Goal: Navigation & Orientation: Find specific page/section

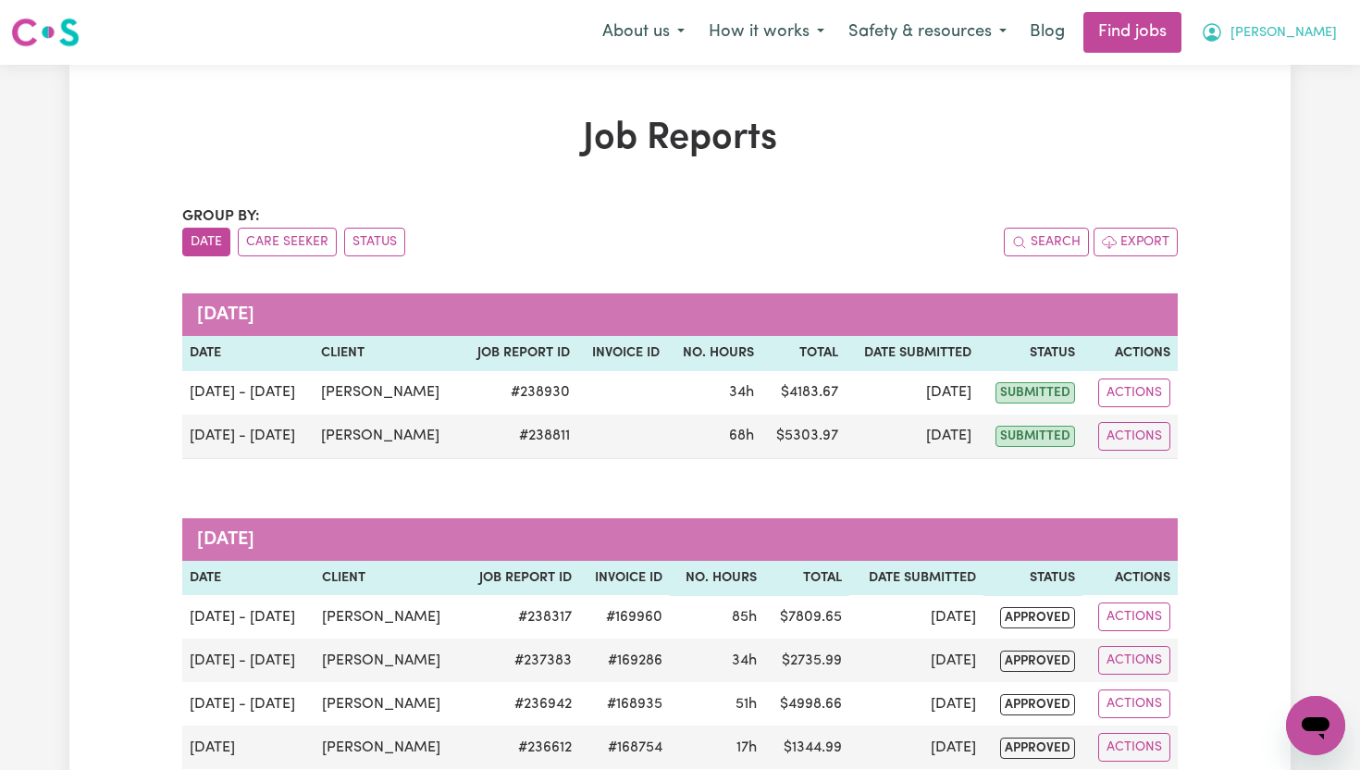
click at [1323, 33] on span "[PERSON_NAME]" at bounding box center [1283, 33] width 106 height 20
click at [1268, 112] on link "My Dashboard" at bounding box center [1274, 106] width 146 height 35
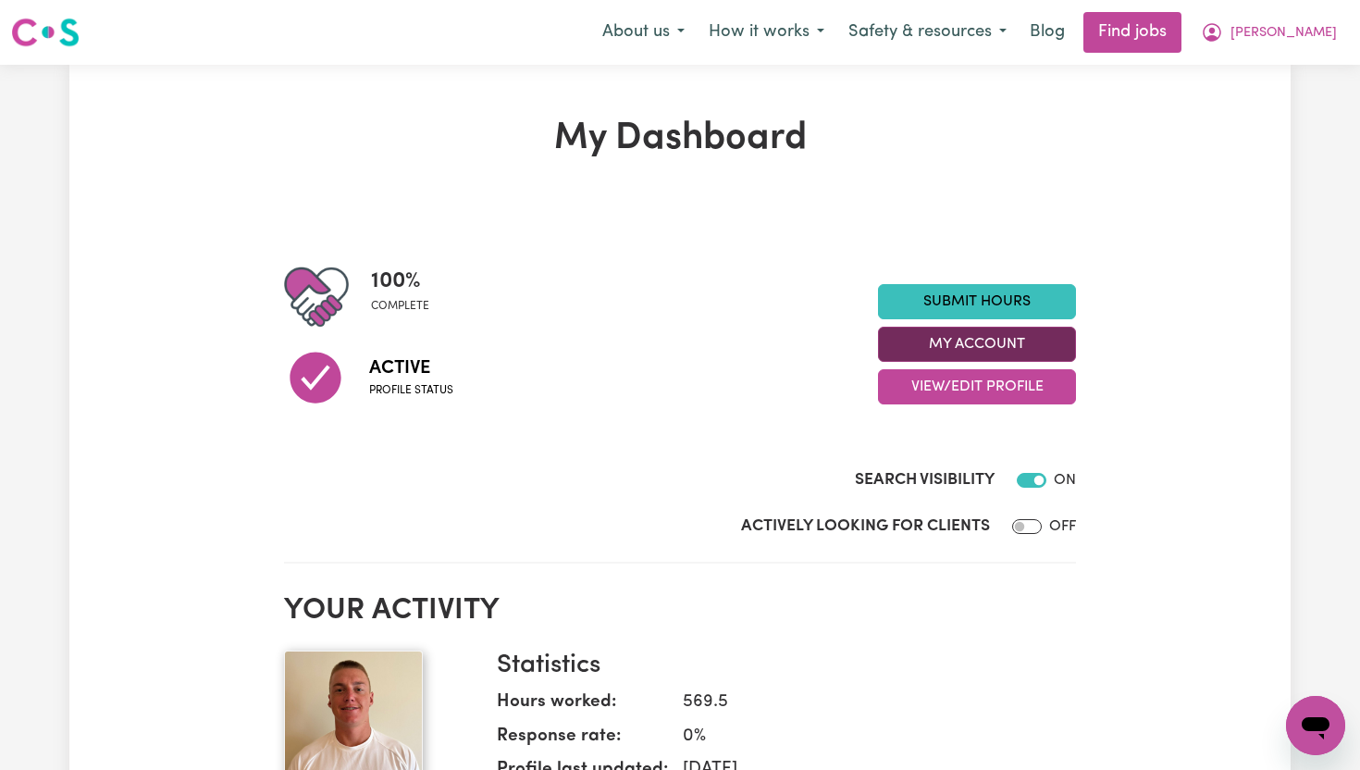
click at [1064, 339] on button "My Account" at bounding box center [977, 343] width 198 height 35
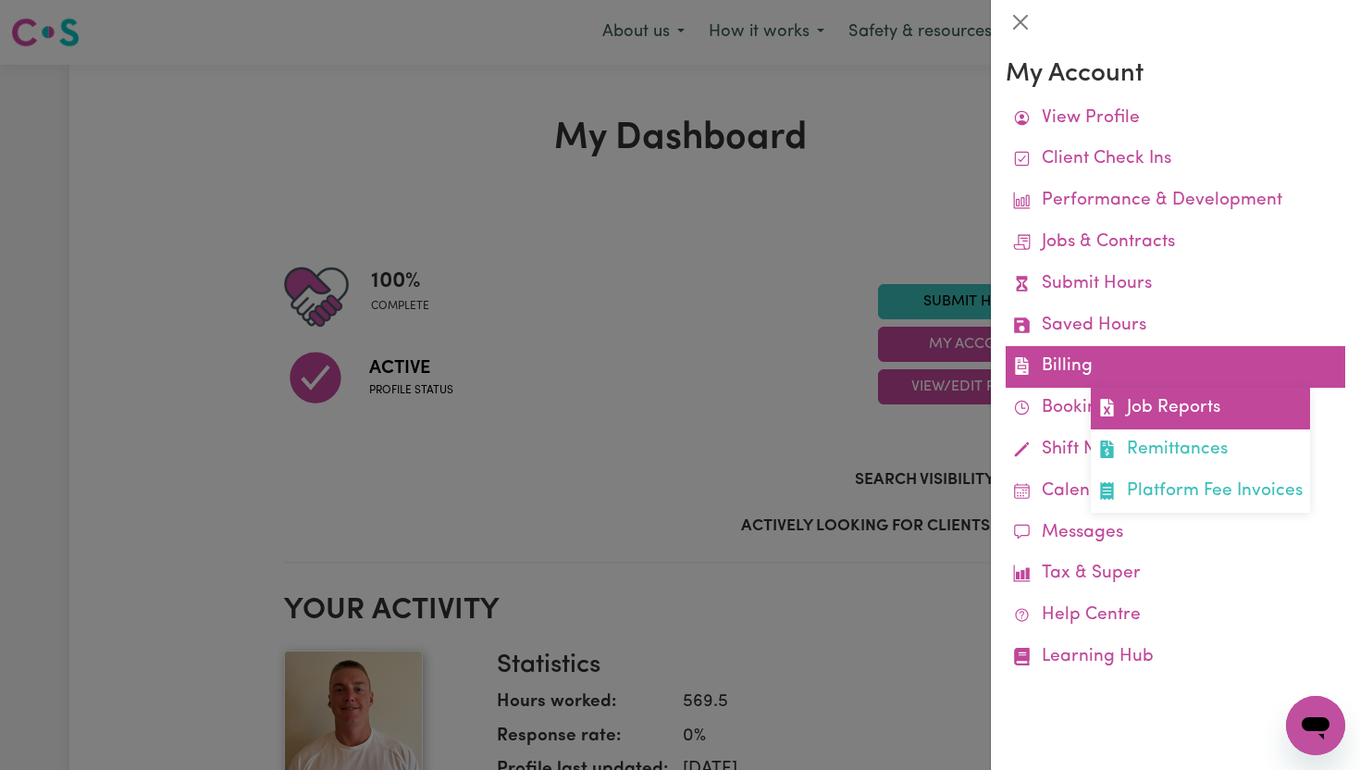
click at [1174, 403] on link "Job Reports" at bounding box center [1199, 409] width 219 height 42
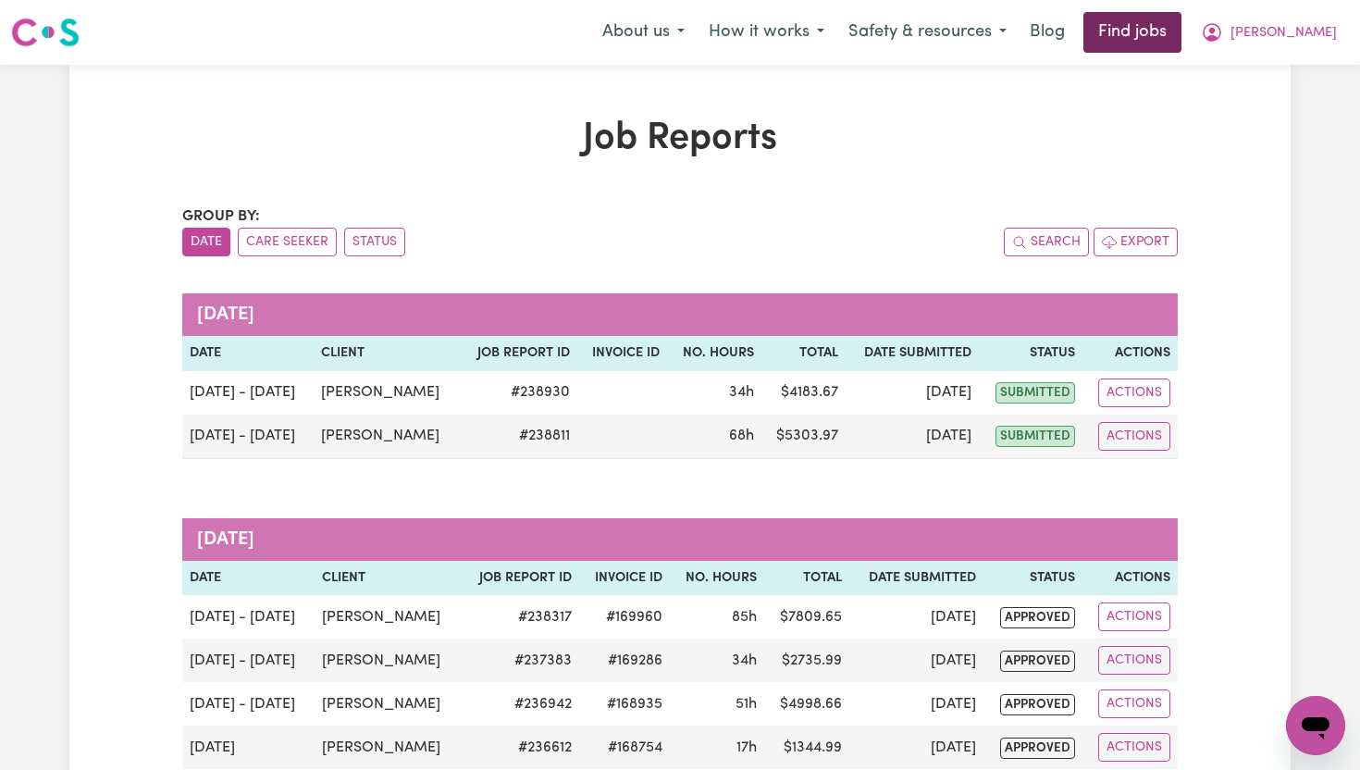
click at [1174, 40] on link "Find jobs" at bounding box center [1132, 32] width 98 height 41
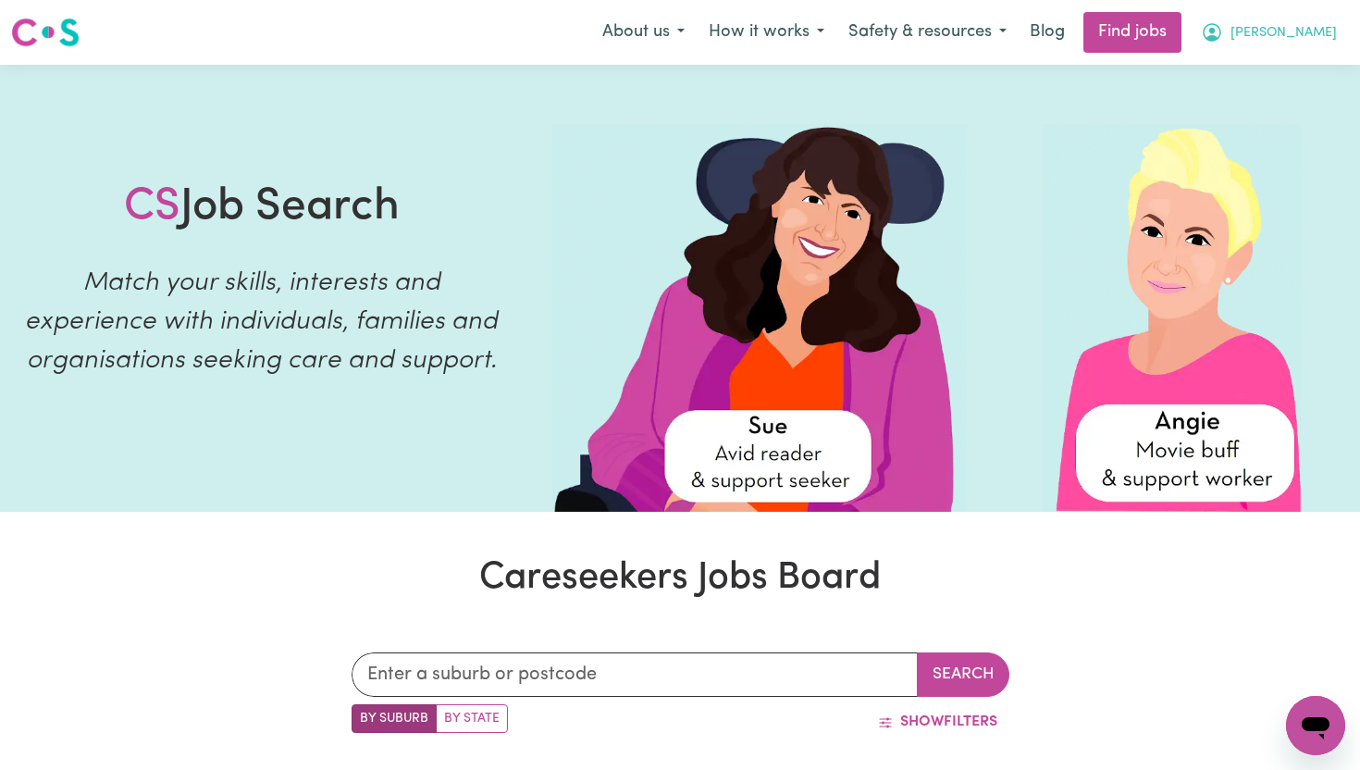
click at [1330, 34] on span "[PERSON_NAME]" at bounding box center [1283, 33] width 106 height 20
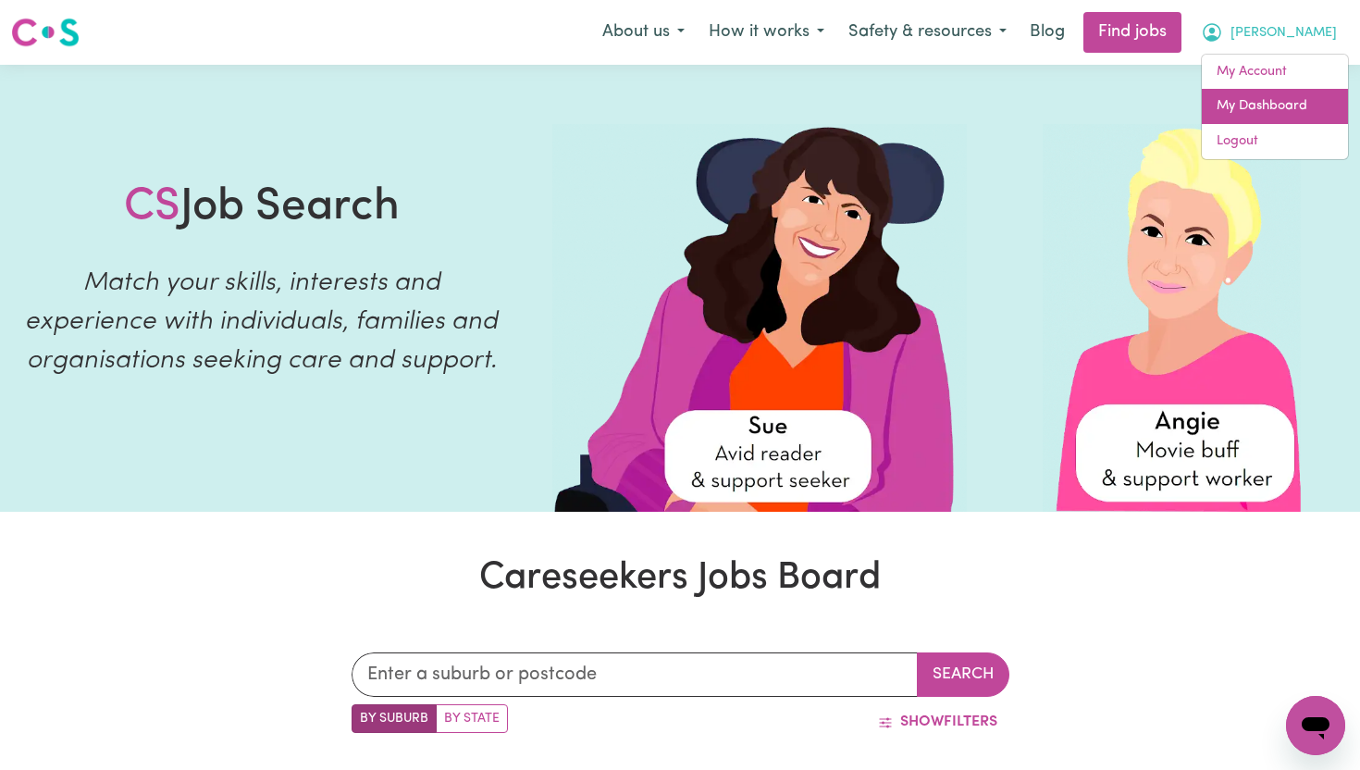
click at [1294, 109] on link "My Dashboard" at bounding box center [1274, 106] width 146 height 35
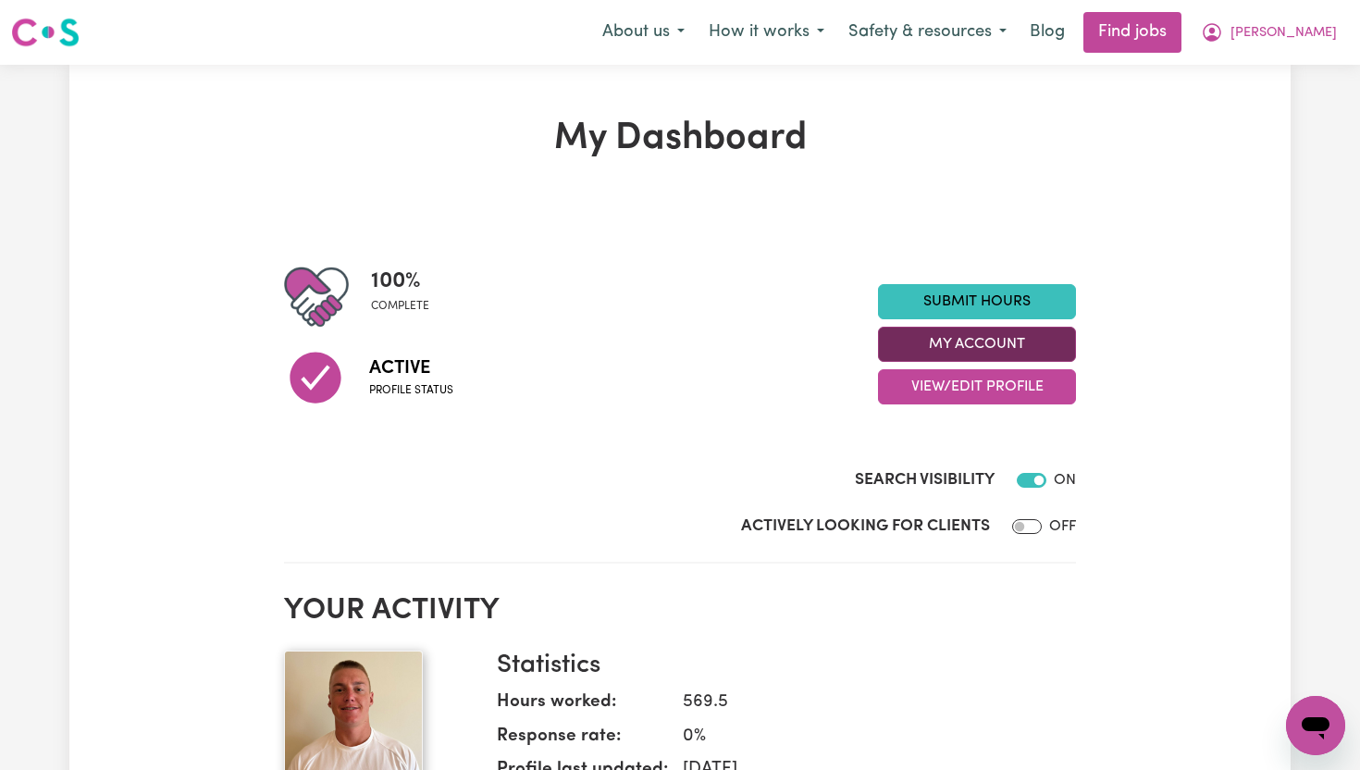
click at [1020, 339] on button "My Account" at bounding box center [977, 343] width 198 height 35
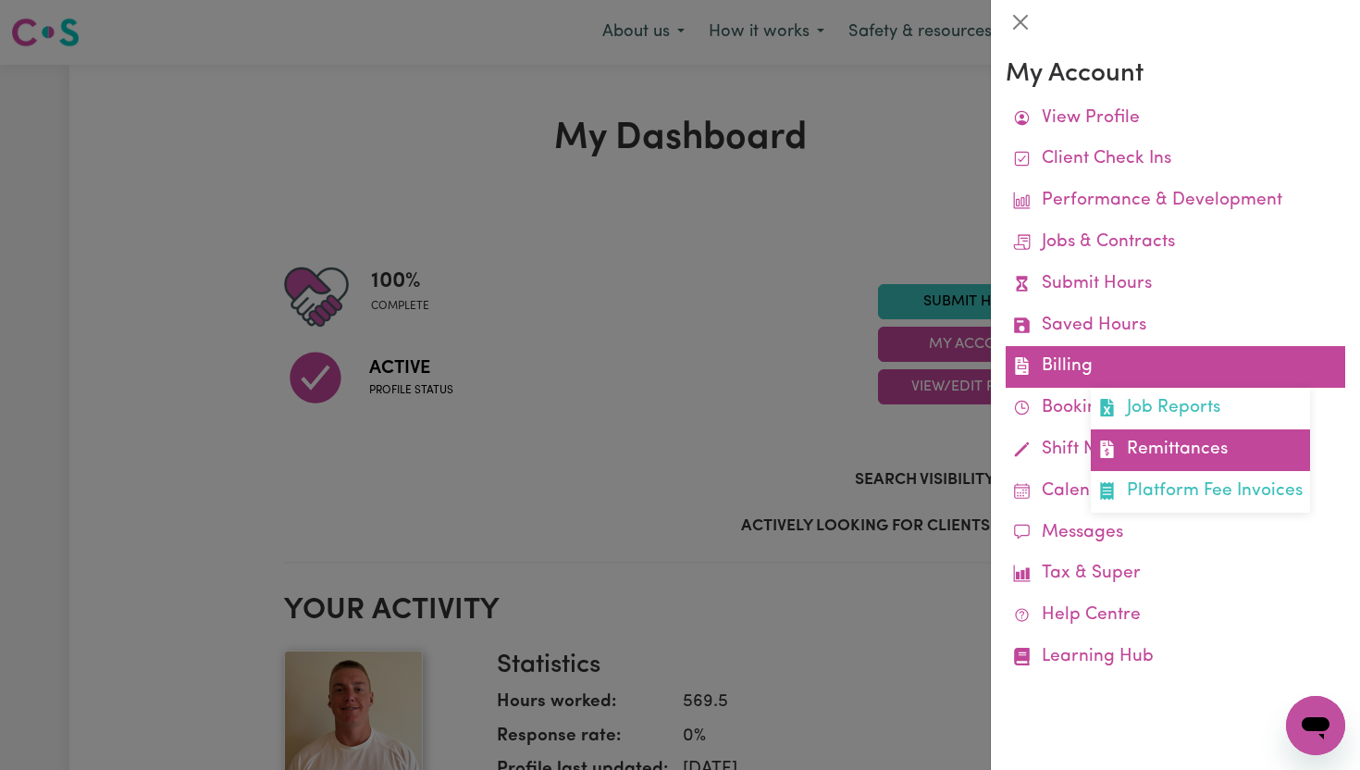
click at [1171, 441] on link "Remittances" at bounding box center [1199, 450] width 219 height 42
